Goal: Navigation & Orientation: Find specific page/section

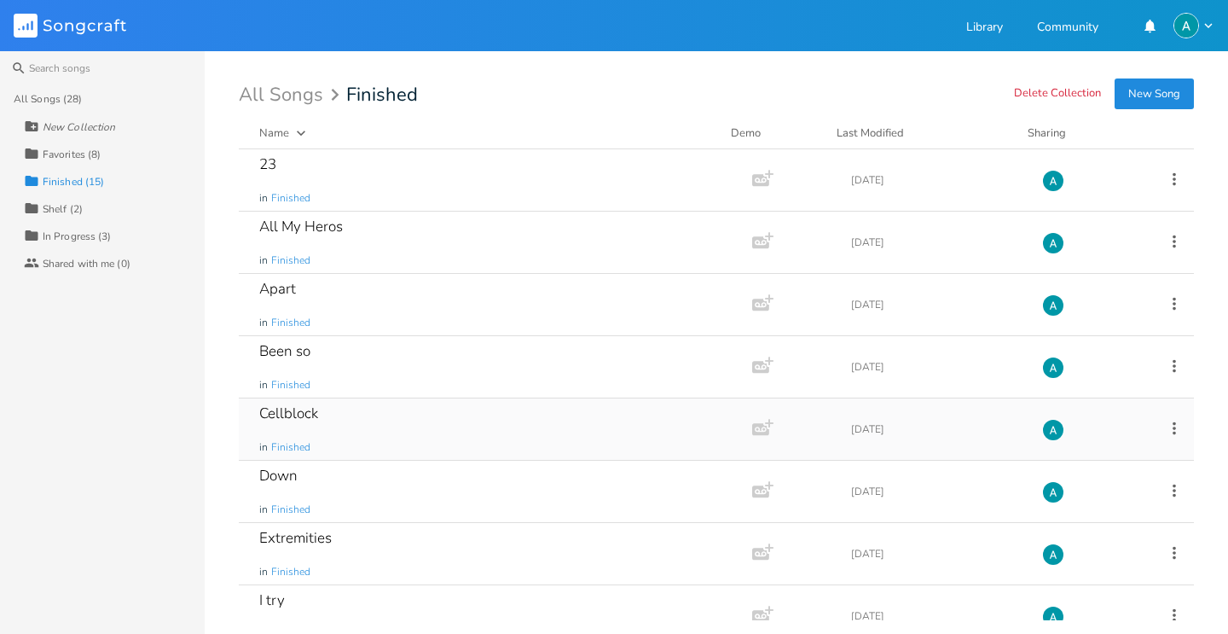
click at [380, 428] on div "Cellblock in Finished" at bounding box center [492, 428] width 466 height 61
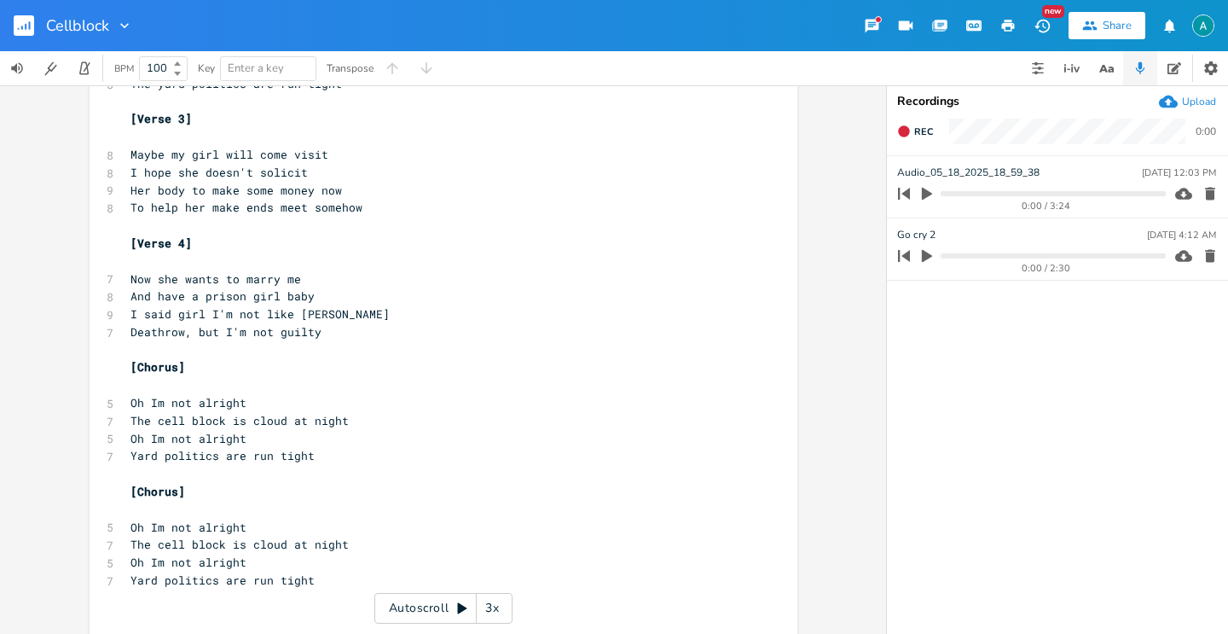
scroll to position [449, 0]
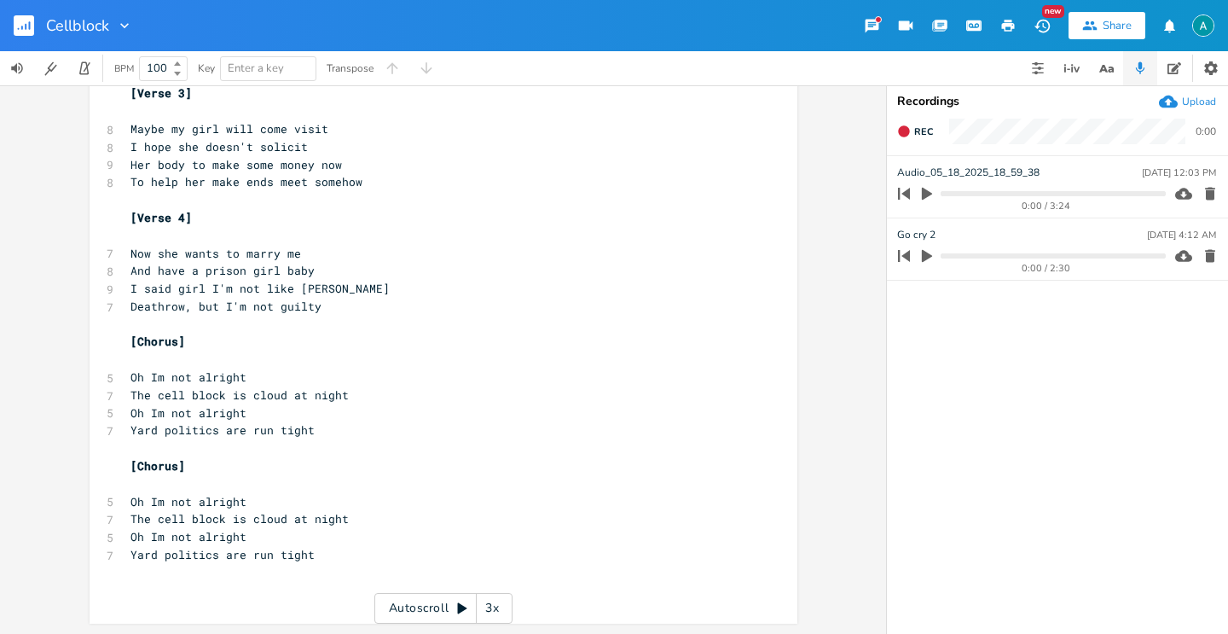
click at [20, 33] on rect "button" at bounding box center [24, 25] width 20 height 20
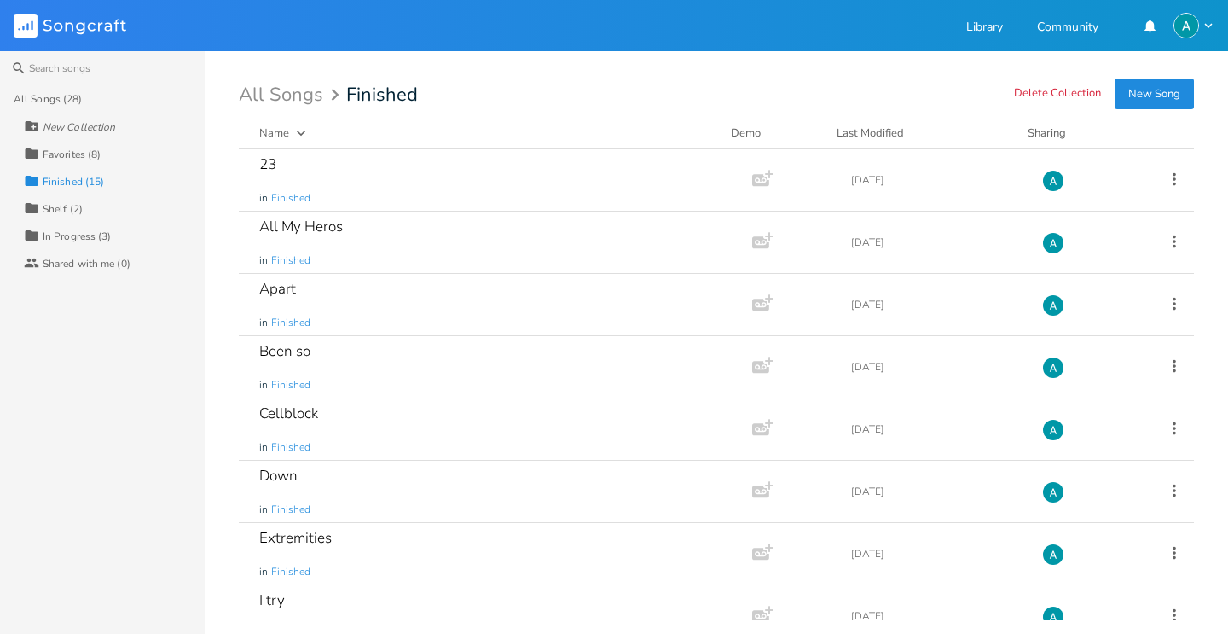
click at [84, 209] on div "Collection Shelf (2)" at bounding box center [114, 207] width 181 height 27
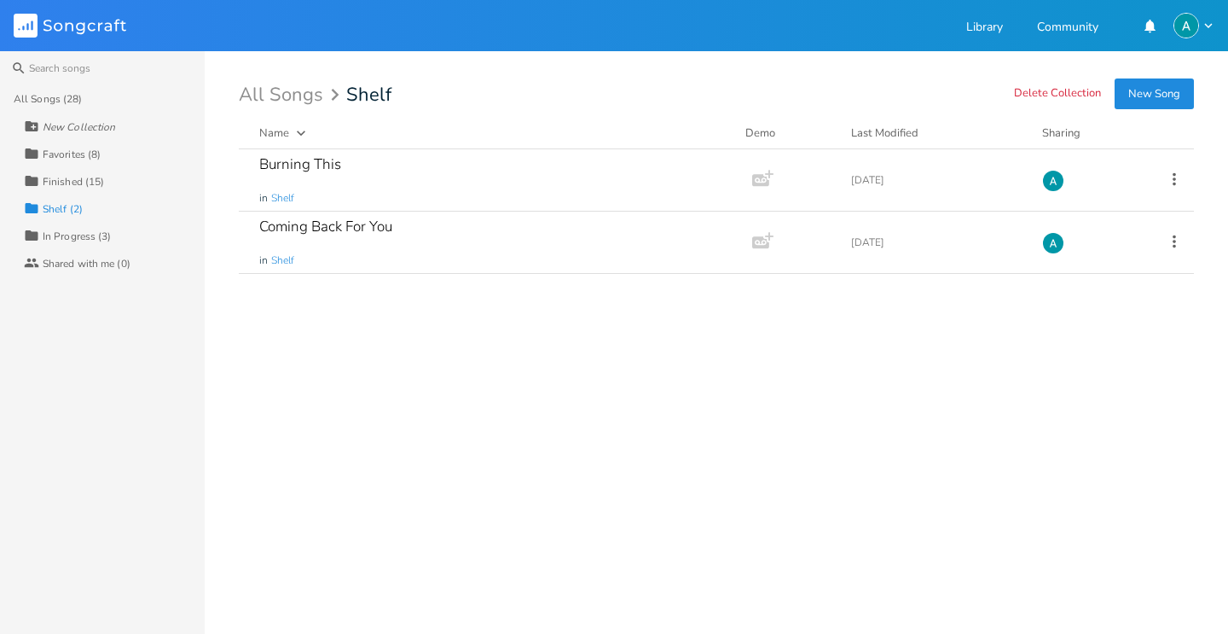
click at [113, 240] on div "Collection In Progress (3)" at bounding box center [114, 235] width 181 height 27
click at [138, 159] on div "Collection Favorites (8)" at bounding box center [114, 153] width 181 height 27
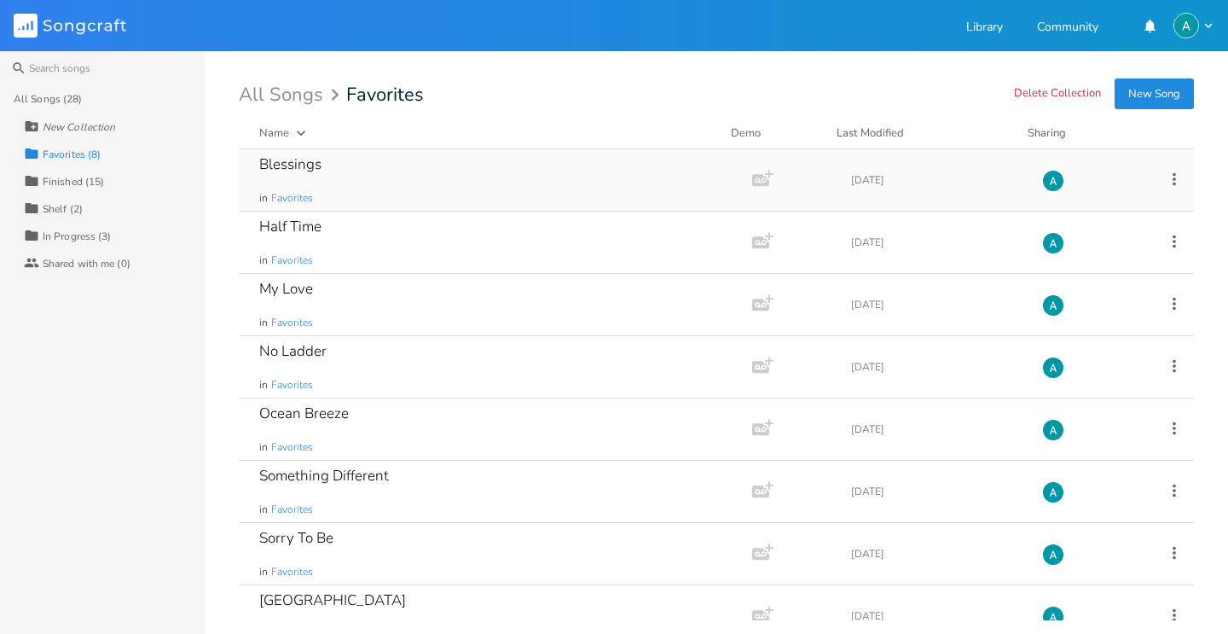
click at [402, 173] on div "Blessings in Favorites" at bounding box center [492, 179] width 466 height 61
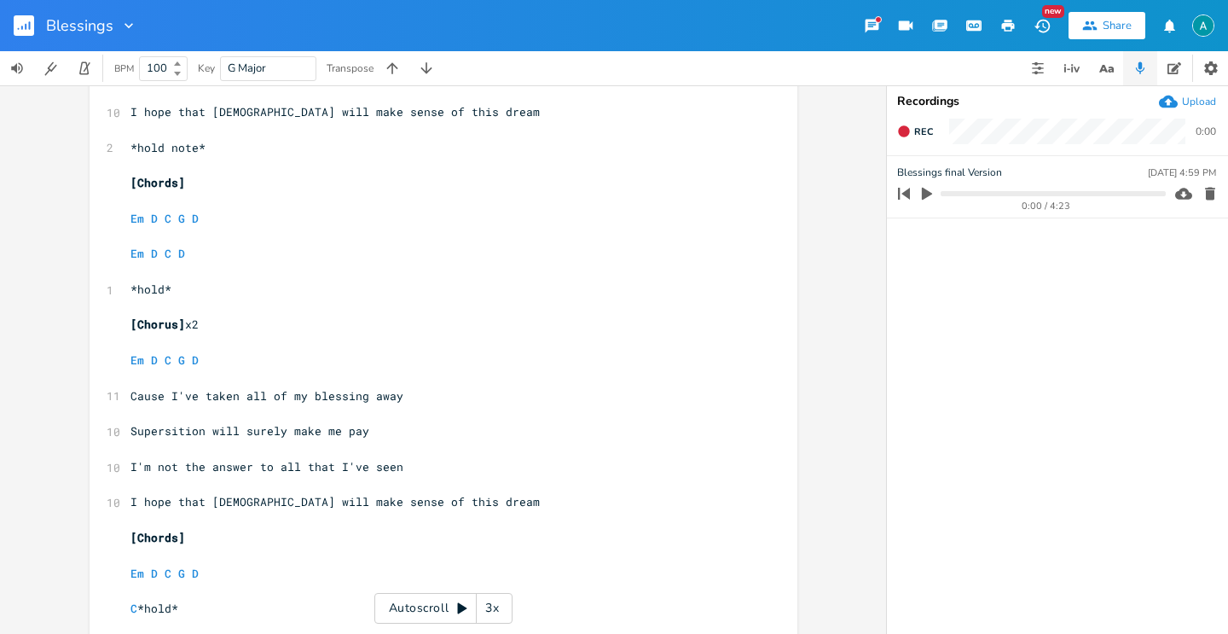
scroll to position [1807, 0]
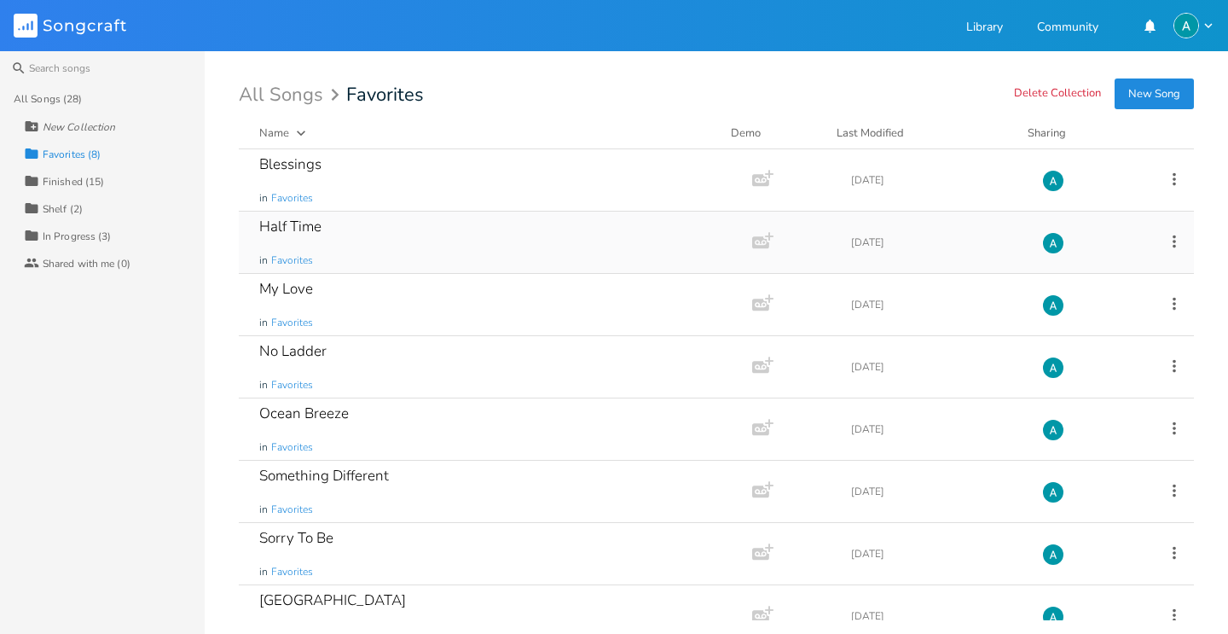
scroll to position [27, 0]
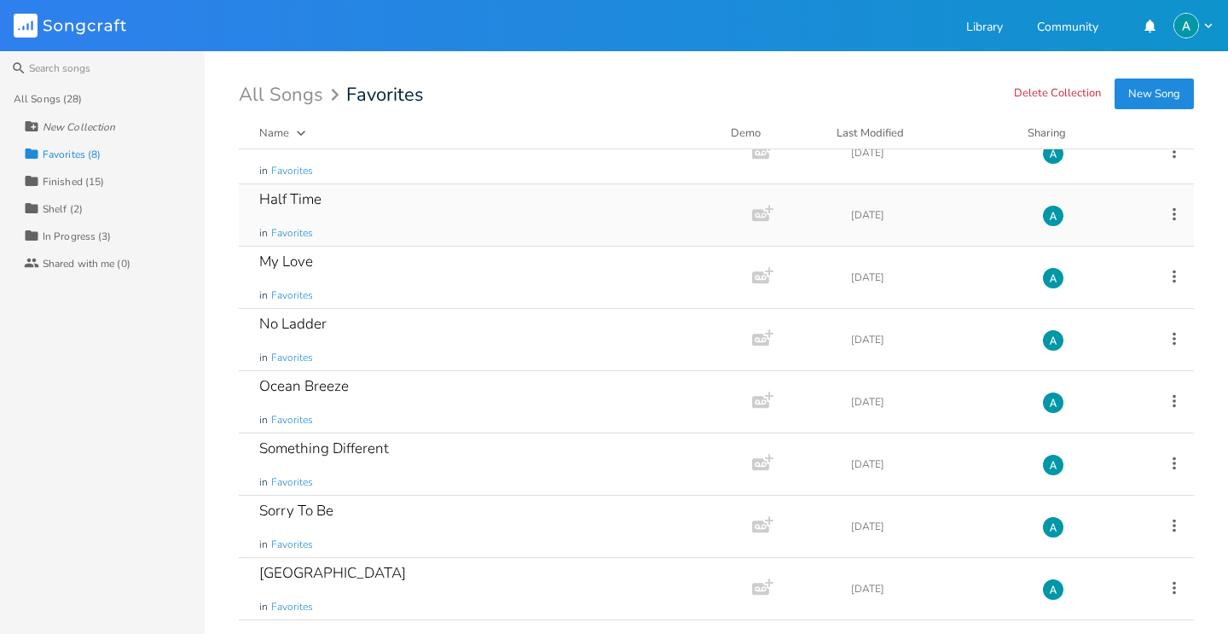
click at [381, 201] on div "Half Time in Favorites" at bounding box center [492, 214] width 466 height 61
